Goal: Transaction & Acquisition: Purchase product/service

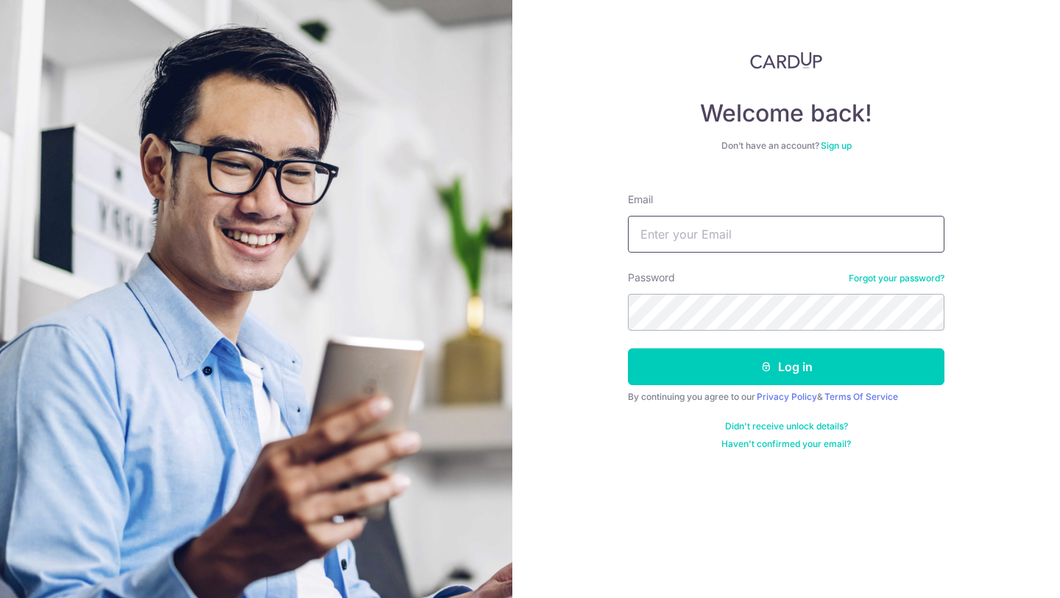
click at [730, 229] on input "Email" at bounding box center [786, 234] width 316 height 37
type input "[PERSON_NAME][EMAIL_ADDRESS][DOMAIN_NAME]"
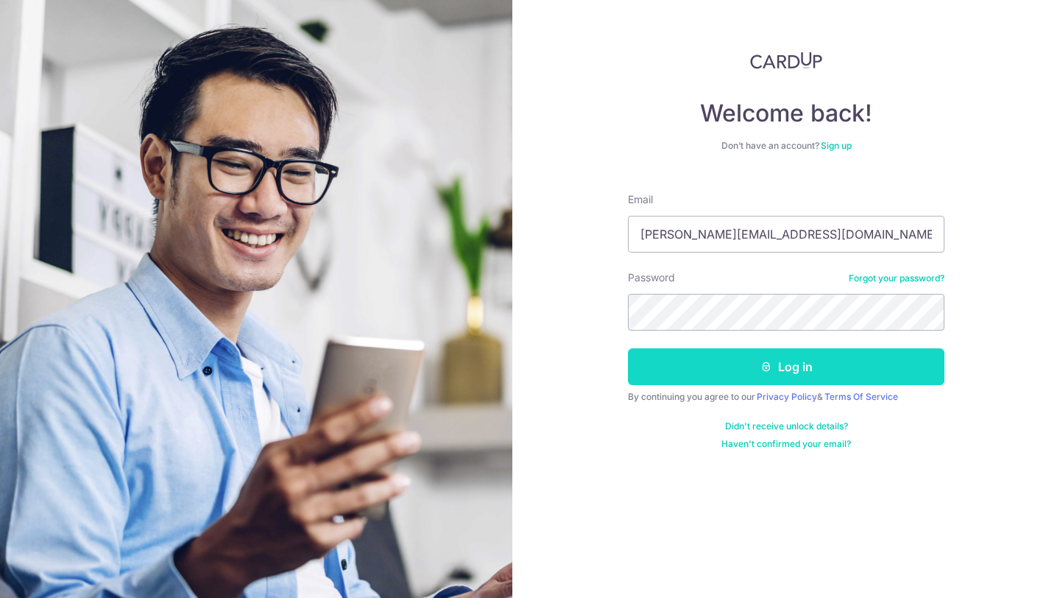
click at [774, 366] on button "Log in" at bounding box center [786, 366] width 316 height 37
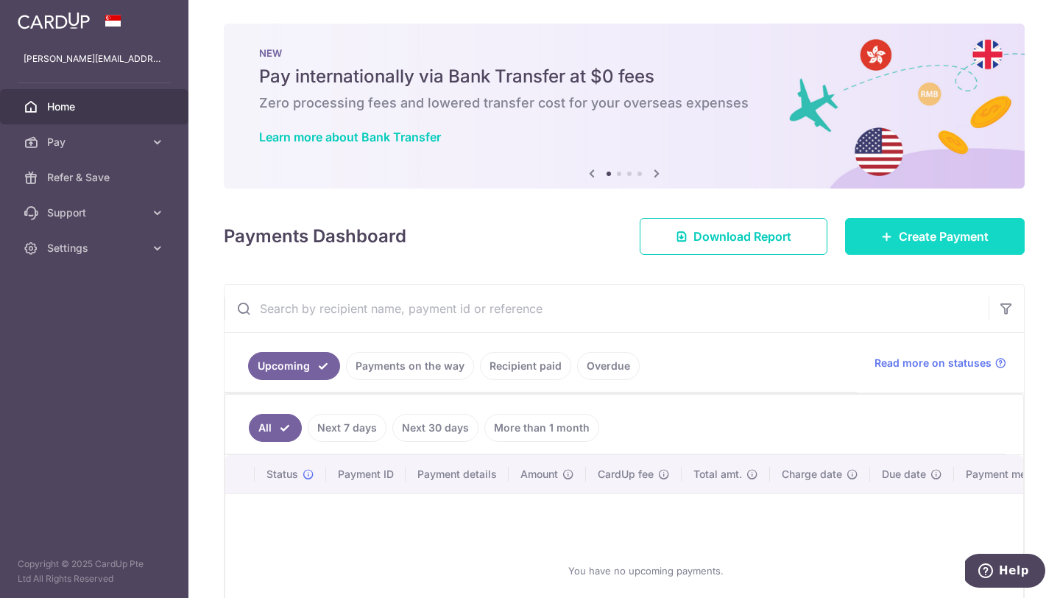
click at [881, 234] on icon at bounding box center [887, 236] width 12 height 12
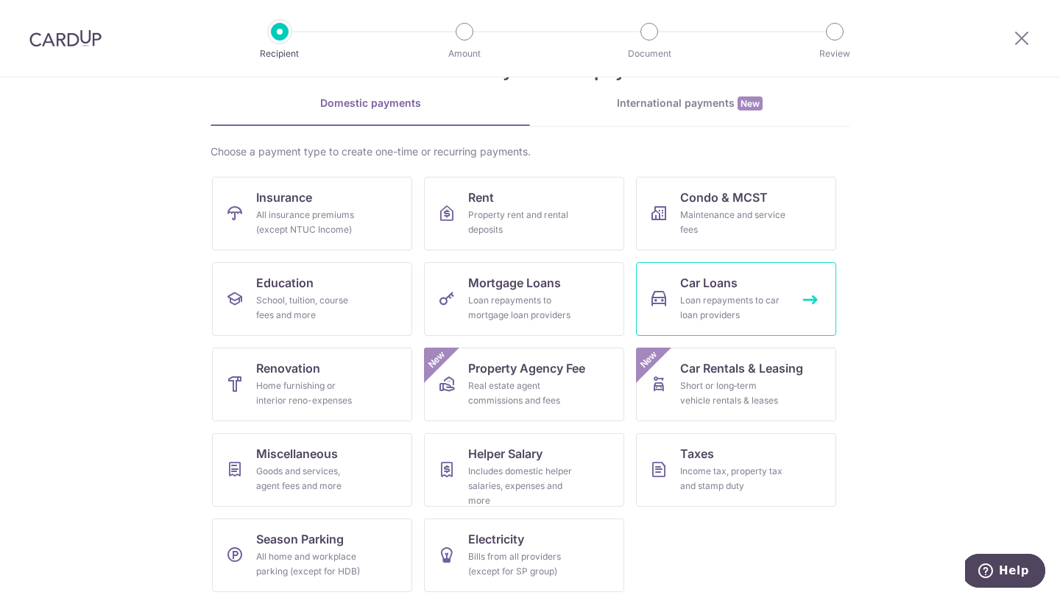
scroll to position [61, 0]
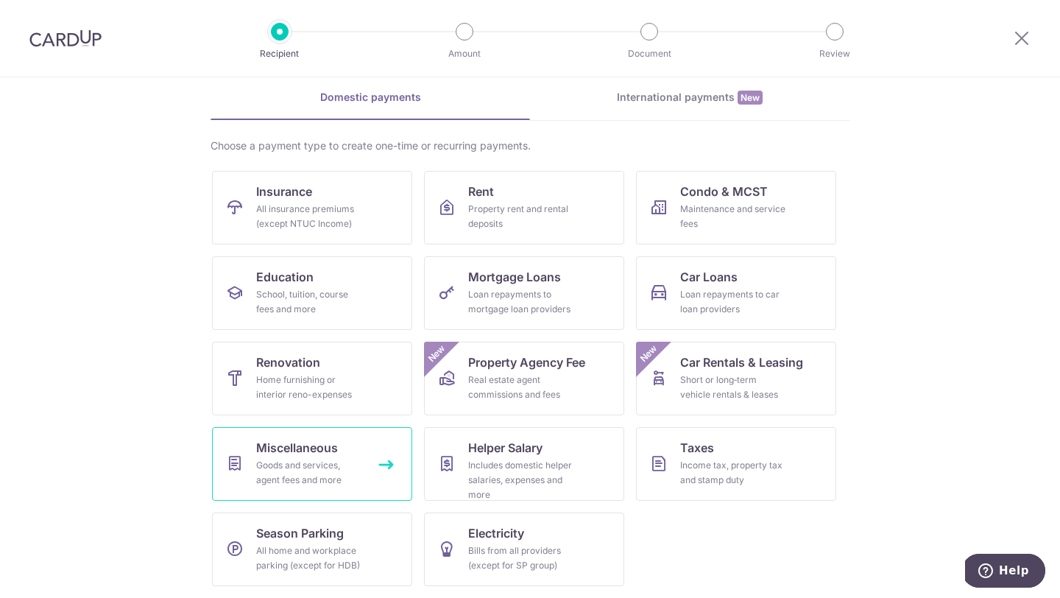
click at [345, 464] on div "Goods and services, agent fees and more" at bounding box center [309, 472] width 106 height 29
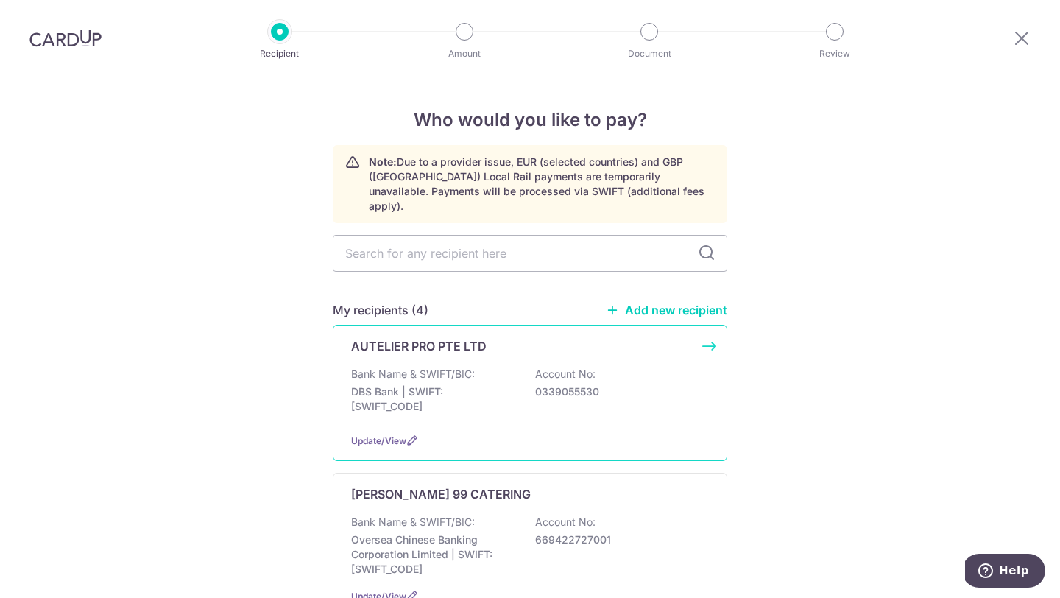
click at [534, 341] on div "AUTELIER PRO PTE LTD Bank Name & SWIFT/BIC: DBS Bank | SWIFT: DBSSSGSGXXX Accou…" at bounding box center [530, 393] width 394 height 136
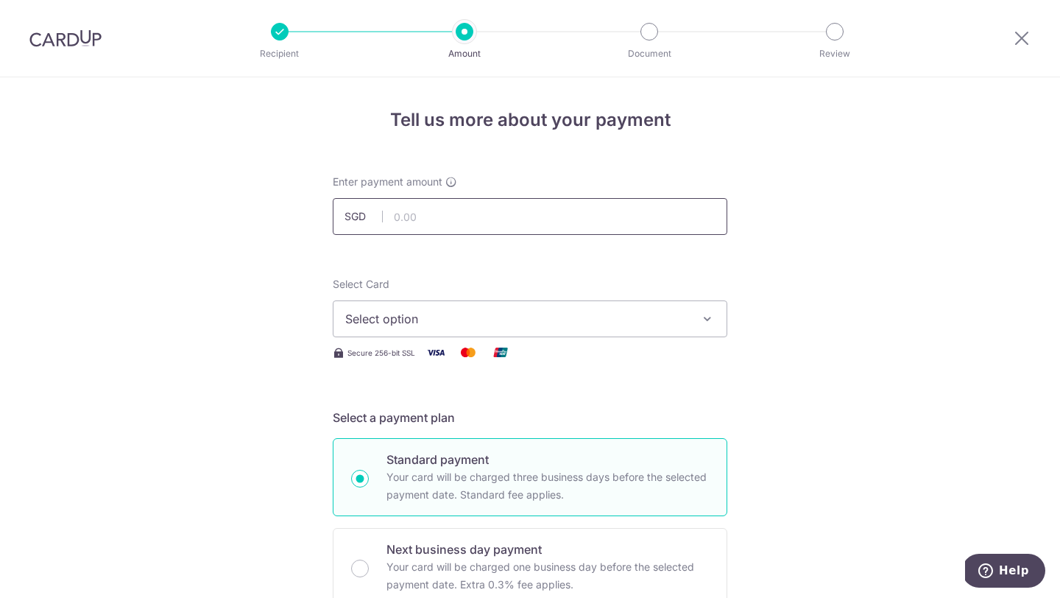
click at [520, 215] on input "text" at bounding box center [530, 216] width 394 height 37
click at [496, 219] on input "text" at bounding box center [530, 216] width 394 height 37
type input "475.00"
click at [642, 313] on span "Select option" at bounding box center [516, 319] width 343 height 18
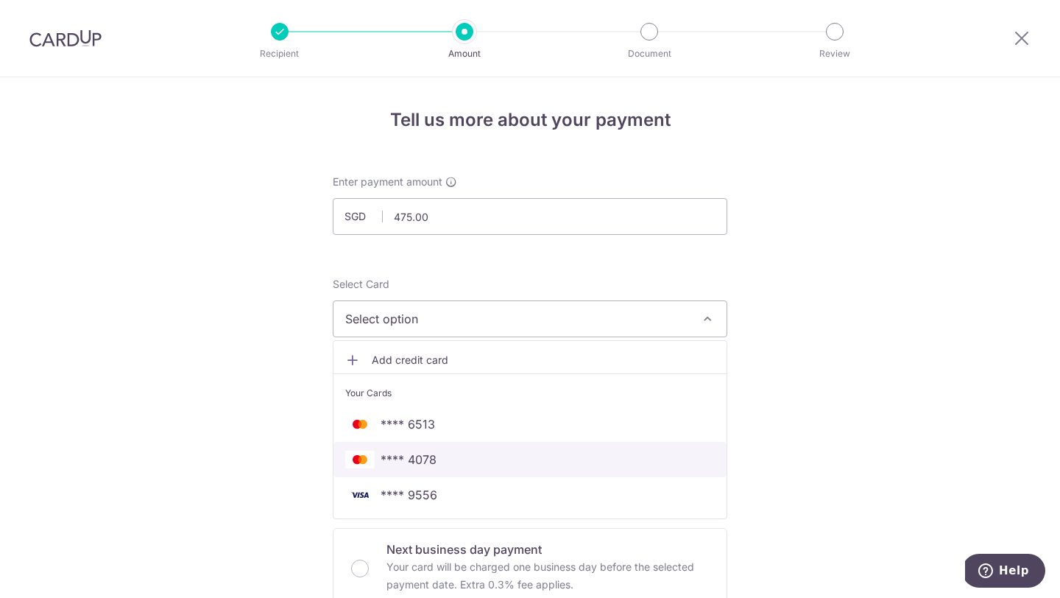
click at [483, 451] on span "**** 4078" at bounding box center [529, 459] width 369 height 18
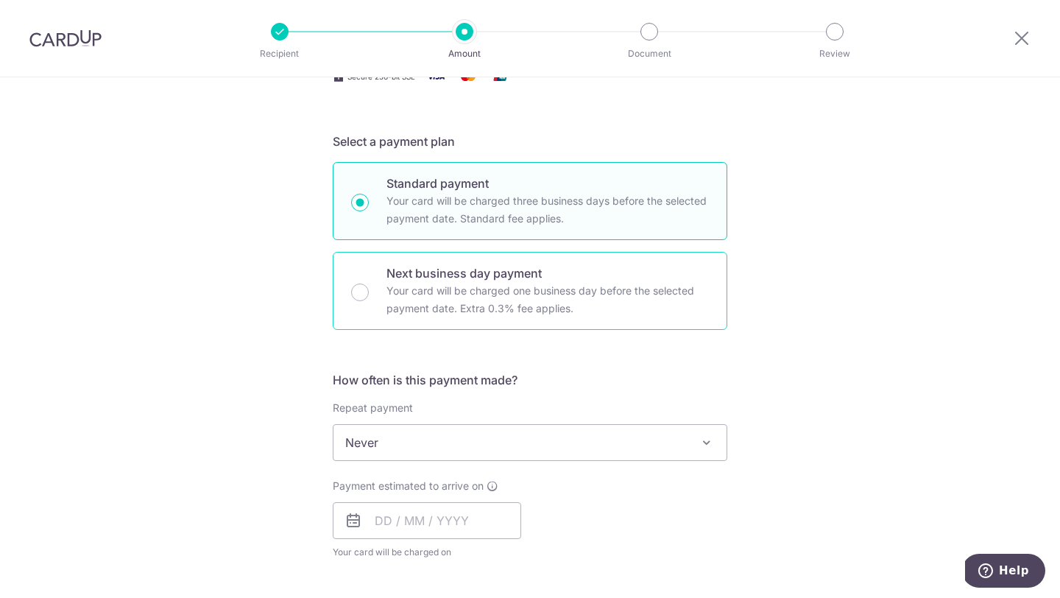
scroll to position [348, 0]
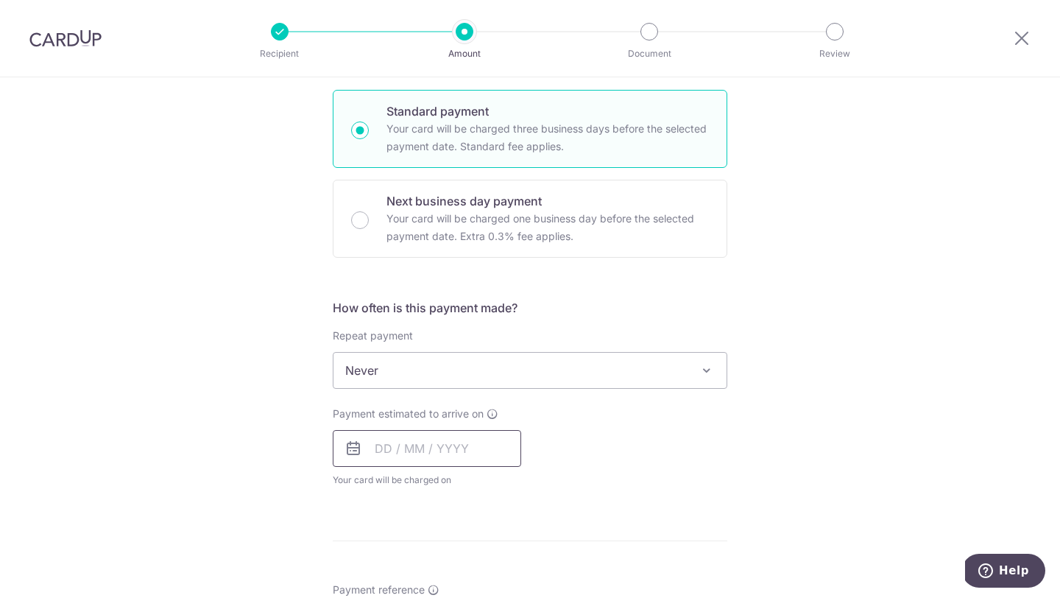
click at [456, 444] on input "text" at bounding box center [427, 448] width 188 height 37
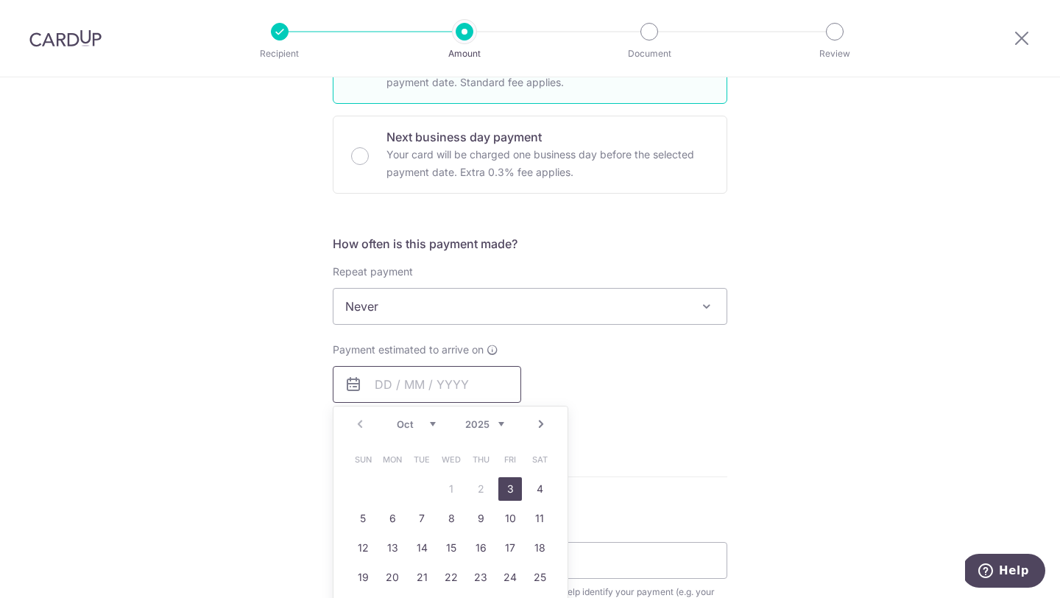
scroll to position [454, 0]
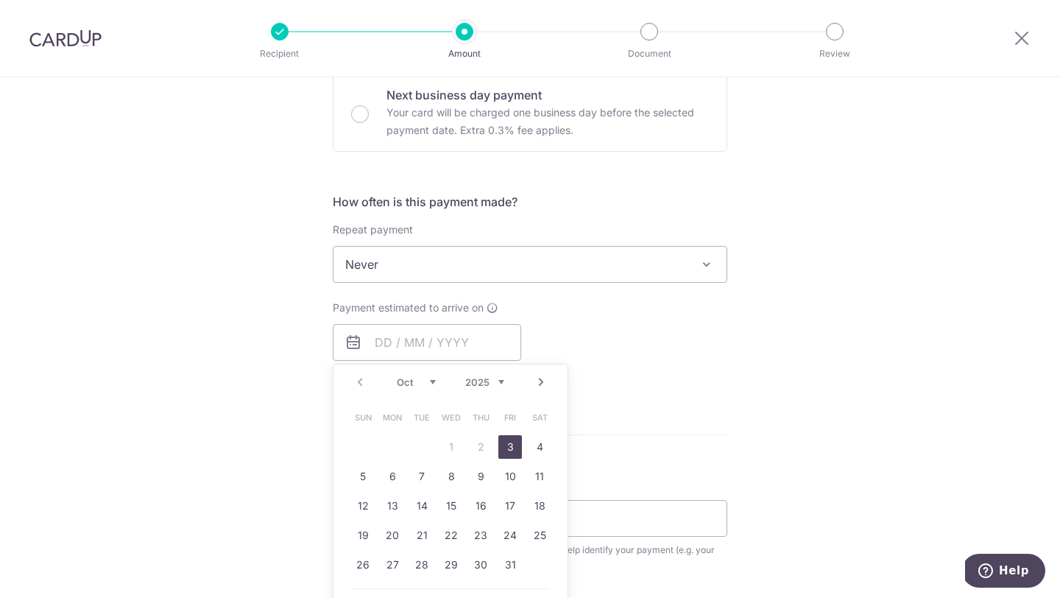
click at [506, 445] on link "3" at bounding box center [510, 447] width 24 height 24
type input "03/10/2025"
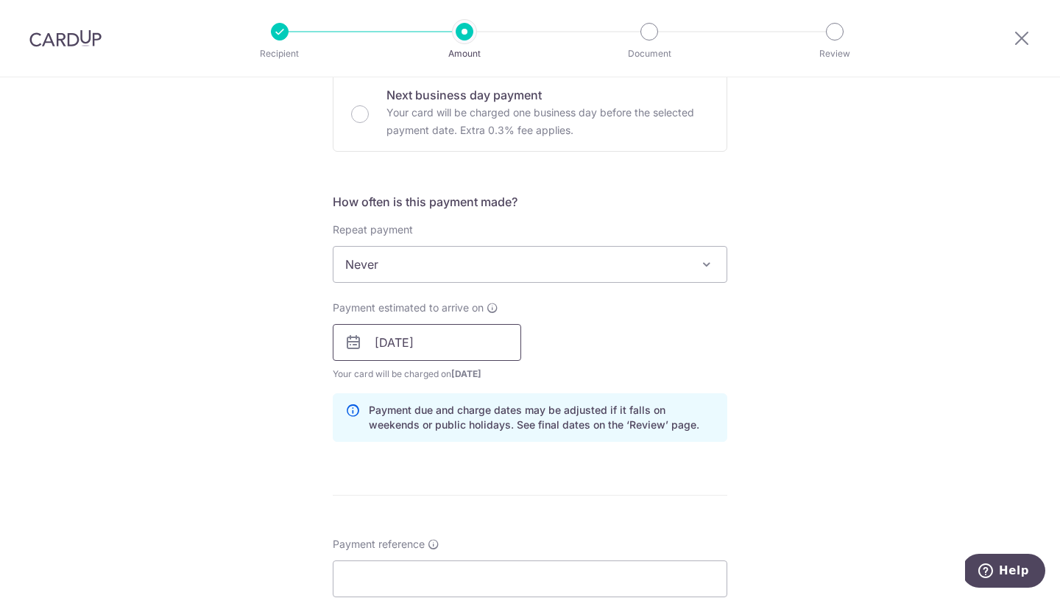
click at [446, 343] on input "03/10/2025" at bounding box center [427, 342] width 188 height 37
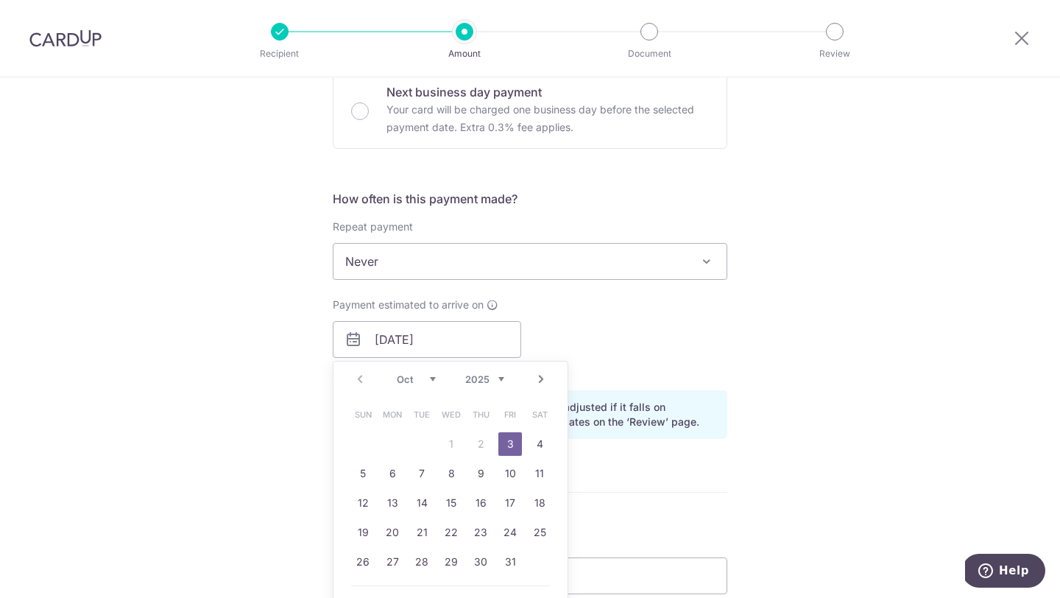
click at [812, 286] on div "Tell us more about your payment Enter payment amount SGD 475.00 475.00 Select C…" at bounding box center [530, 316] width 1060 height 1392
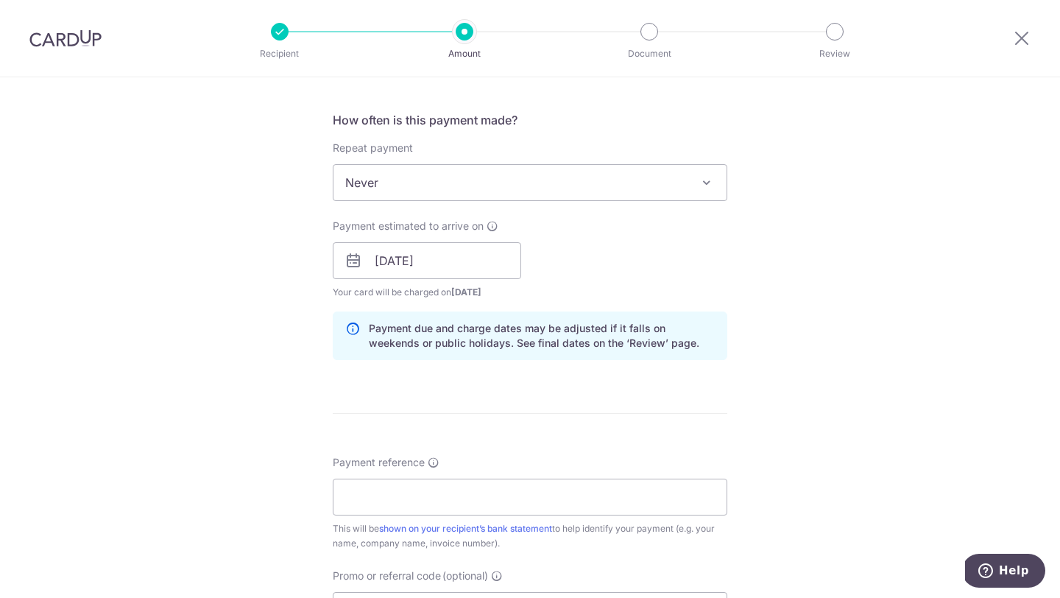
scroll to position [665, 0]
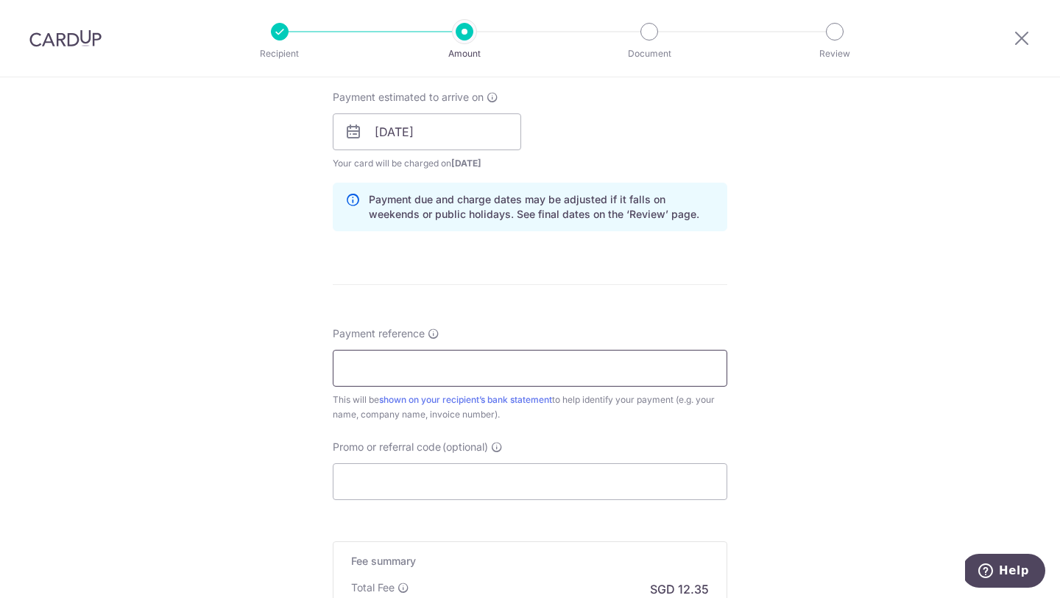
click at [505, 362] on input "Payment reference" at bounding box center [530, 368] width 394 height 37
drag, startPoint x: 470, startPoint y: 366, endPoint x: 394, endPoint y: 372, distance: 76.0
click at [392, 367] on input "AliciaTay001742" at bounding box center [530, 368] width 394 height 37
paste input "894"
click at [388, 371] on input "AliciaTay001894" at bounding box center [530, 368] width 394 height 37
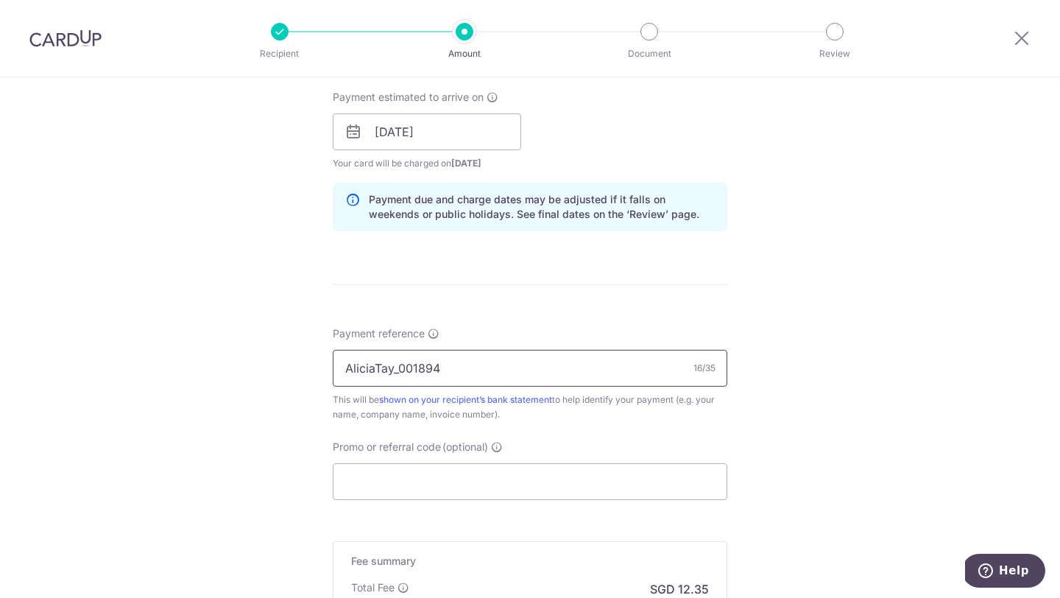
type input "AliciaTay_001894"
click at [804, 320] on div "Tell us more about your payment Enter payment amount SGD 475.00 475.00 Select C…" at bounding box center [530, 109] width 1060 height 1392
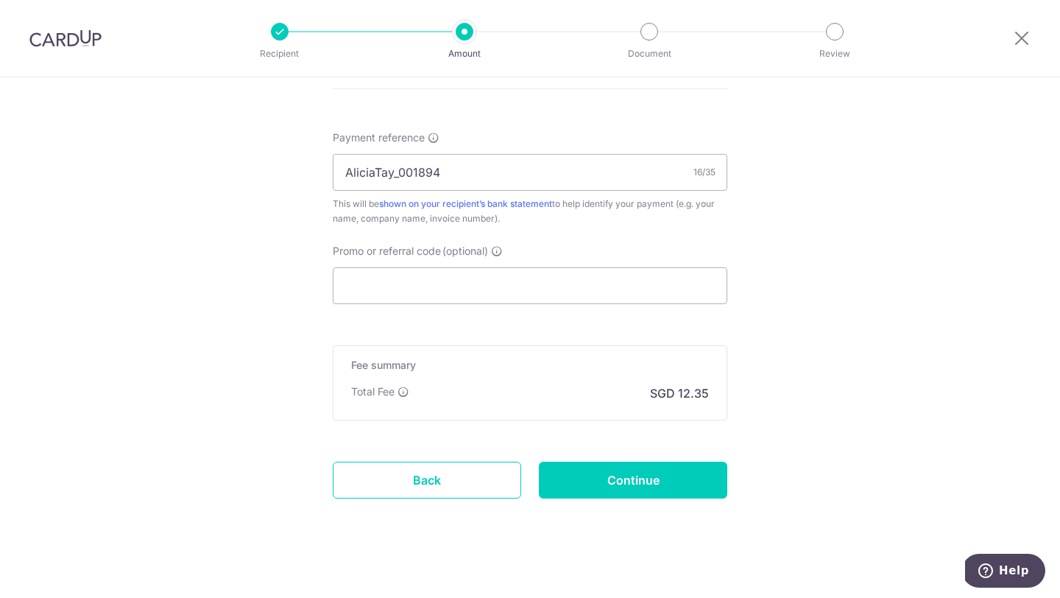
scroll to position [848, 0]
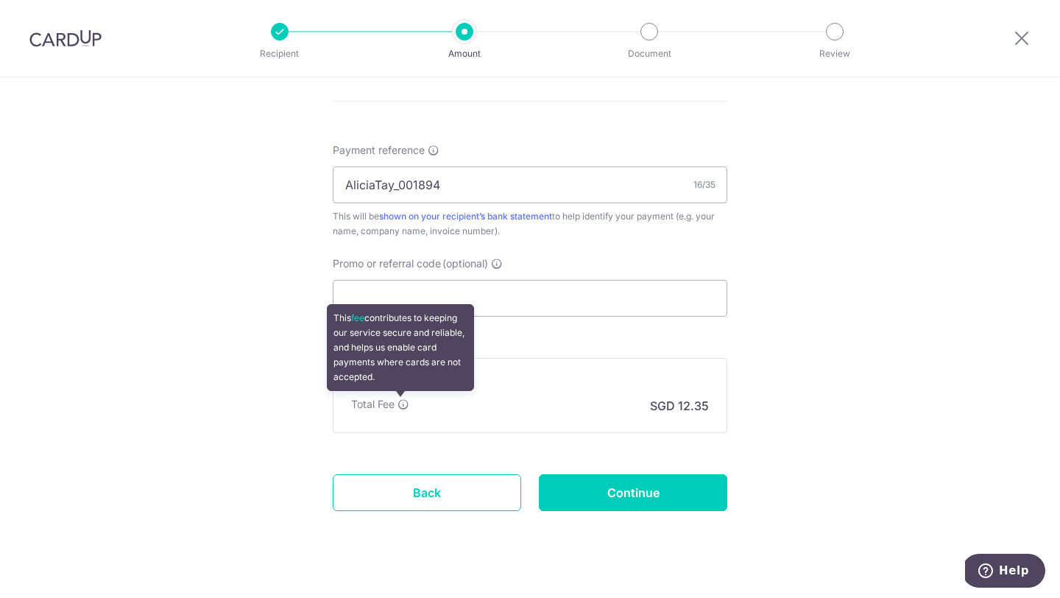
click at [397, 400] on icon at bounding box center [403, 404] width 12 height 12
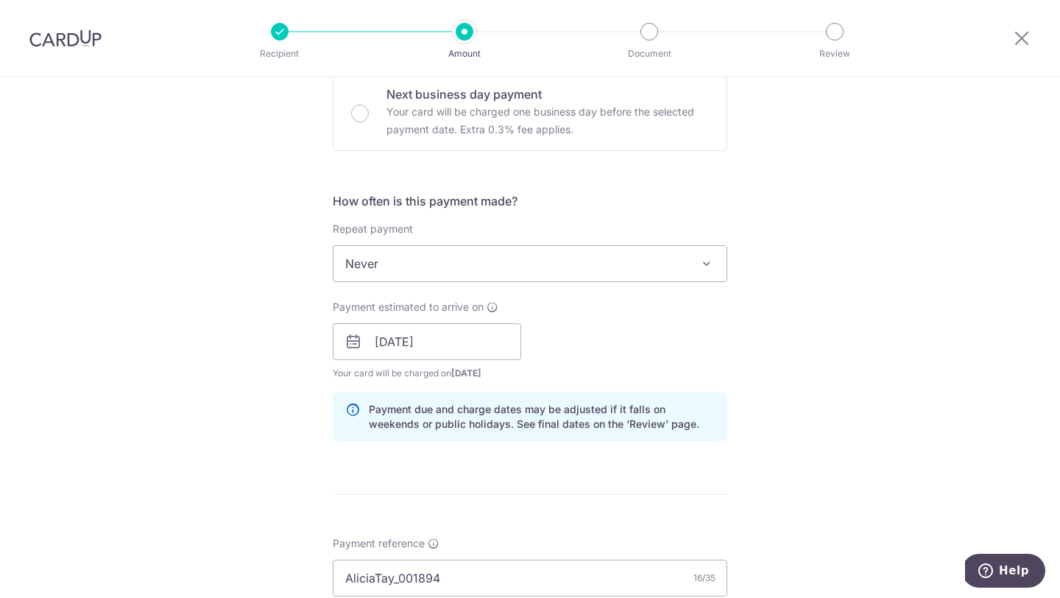
scroll to position [435, 0]
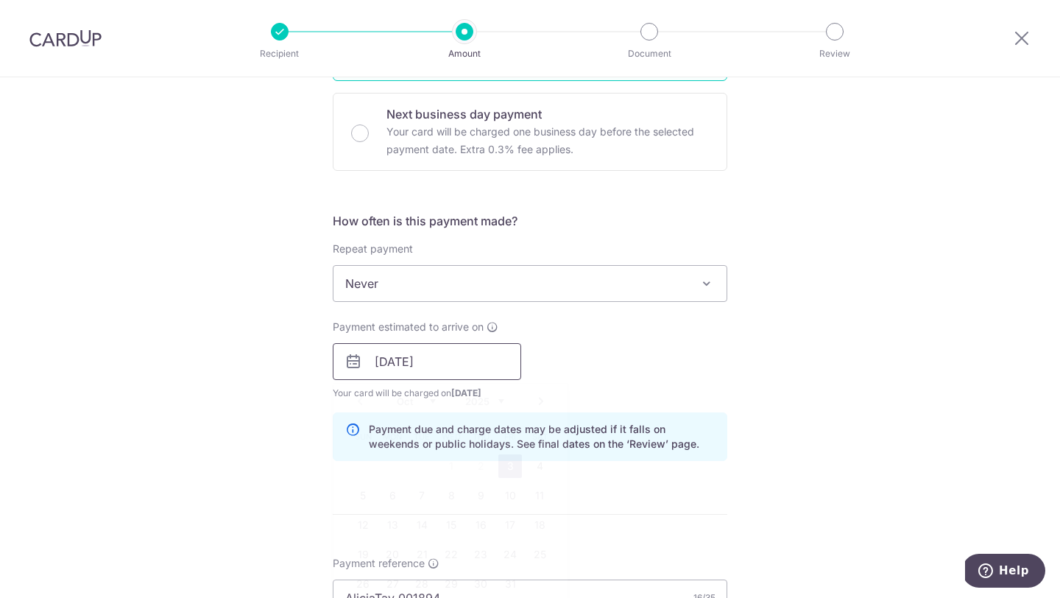
click at [450, 365] on input "03/10/2025" at bounding box center [427, 361] width 188 height 37
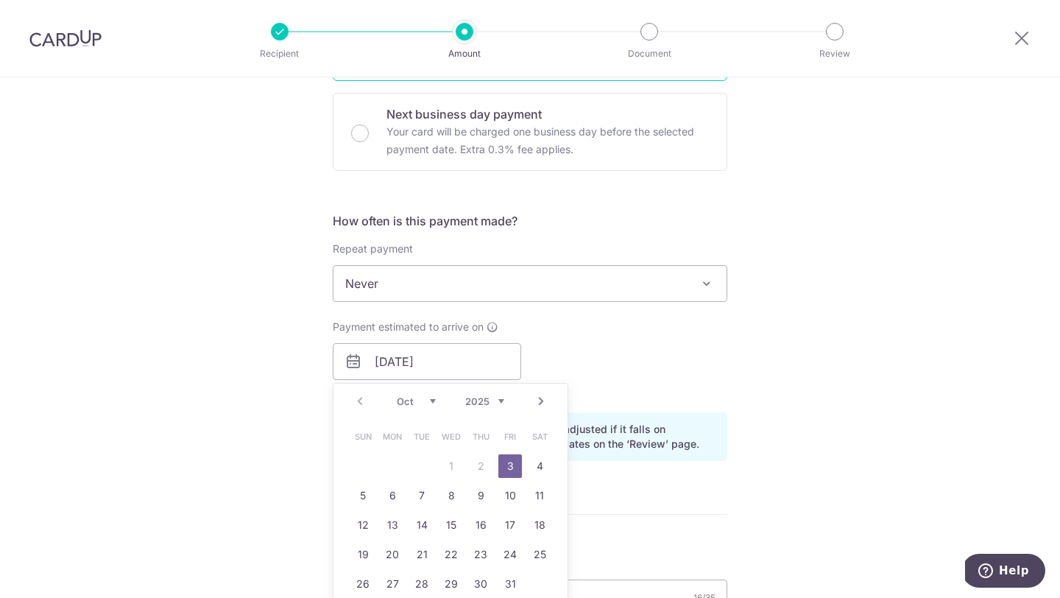
click at [796, 373] on div "Tell us more about your payment Enter payment amount SGD 475.00 475.00 Select C…" at bounding box center [530, 338] width 1060 height 1392
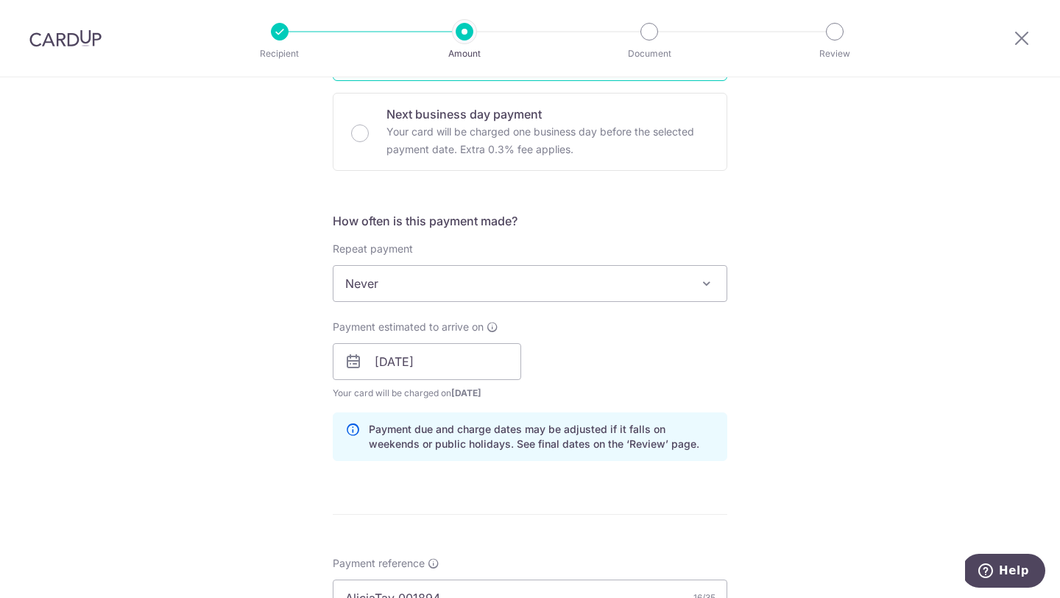
click at [642, 290] on span "Never" at bounding box center [529, 283] width 393 height 35
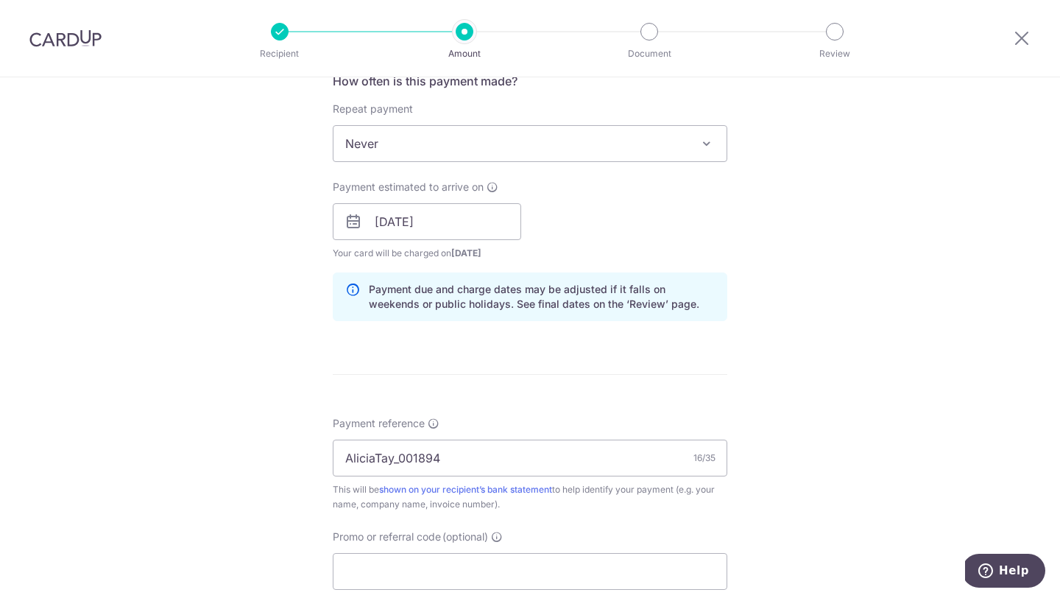
scroll to position [574, 0]
